Goal: Information Seeking & Learning: Learn about a topic

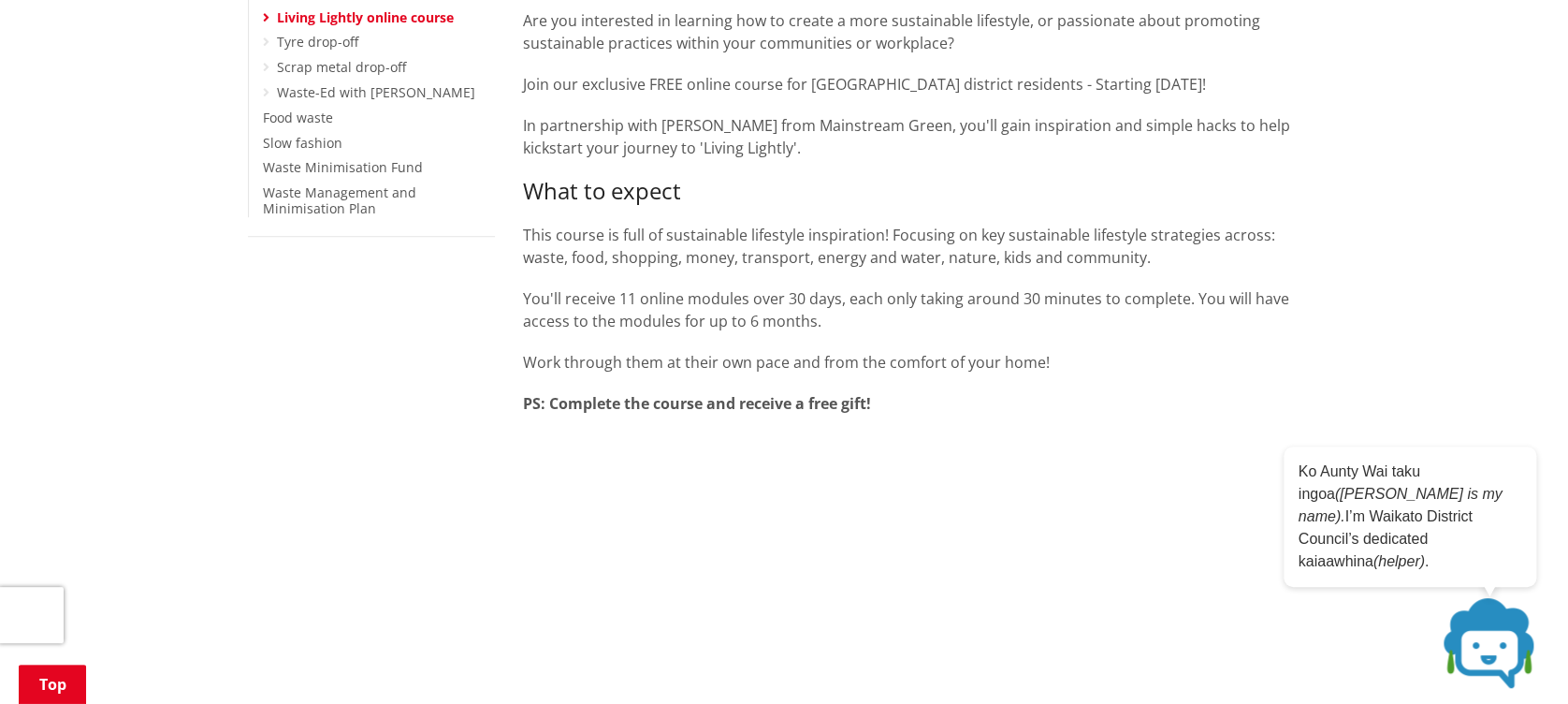
scroll to position [623, 0]
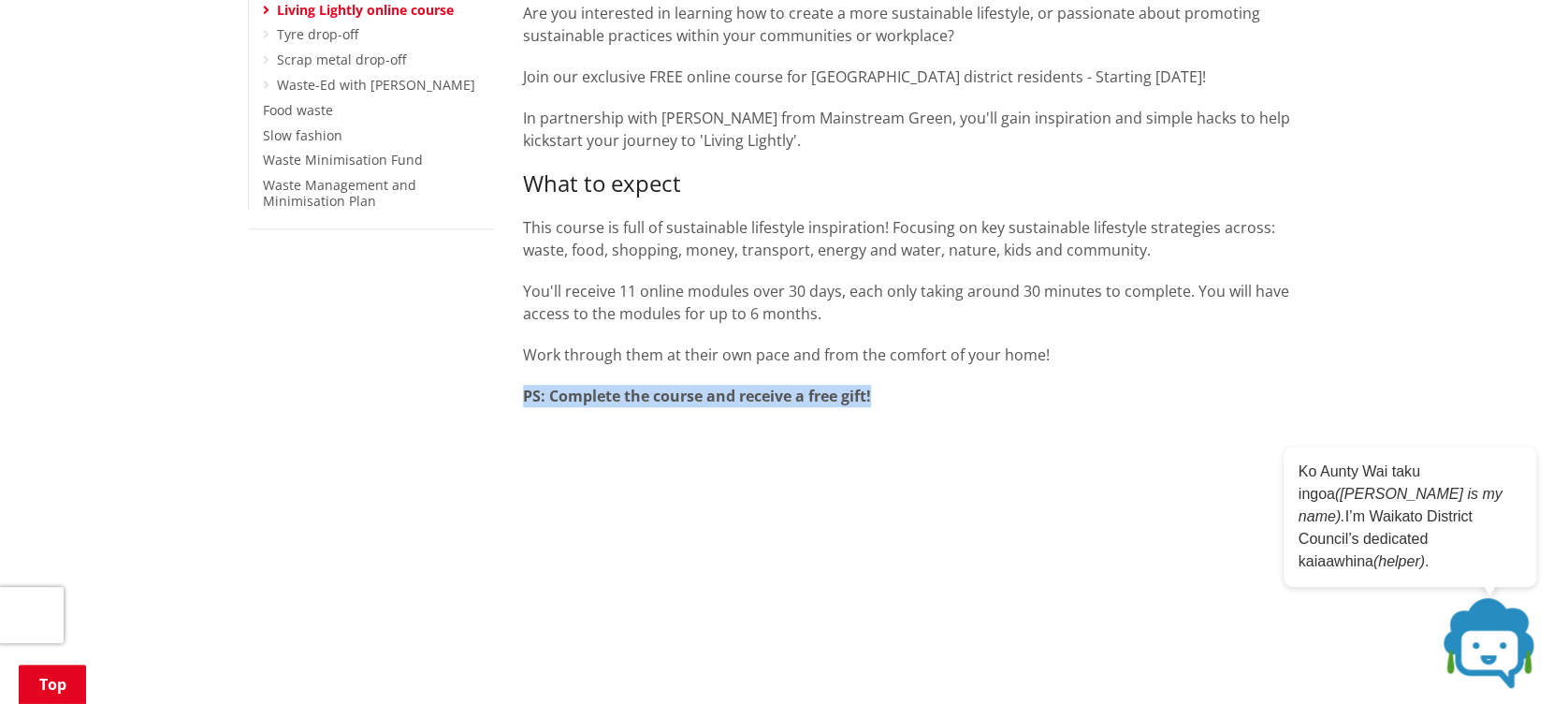
drag, startPoint x: 524, startPoint y: 393, endPoint x: 897, endPoint y: 392, distance: 373.0
click at [897, 392] on p "PS: Complete the course and receive a free gift!" at bounding box center [921, 395] width 797 height 22
click at [584, 379] on div "Are you interested in learning how to create a more sustainable lifestyle, or p…" at bounding box center [921, 193] width 797 height 427
drag, startPoint x: 528, startPoint y: 390, endPoint x: 881, endPoint y: 391, distance: 353.0
click at [881, 391] on p "PS: Complete the course and receive a free gift!" at bounding box center [921, 395] width 797 height 22
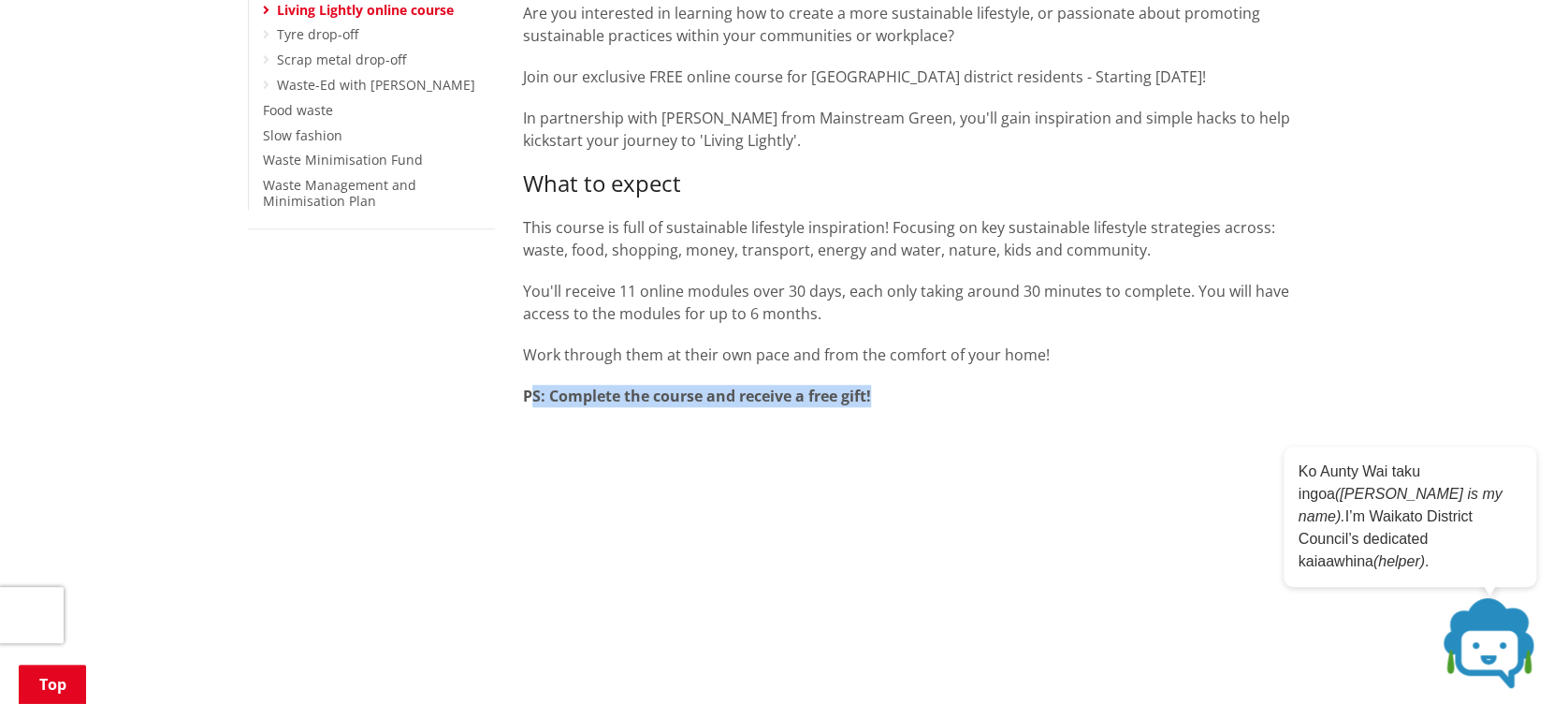
copy strong "S: Complete the course and receive a free gift!"
